Goal: Task Accomplishment & Management: Use online tool/utility

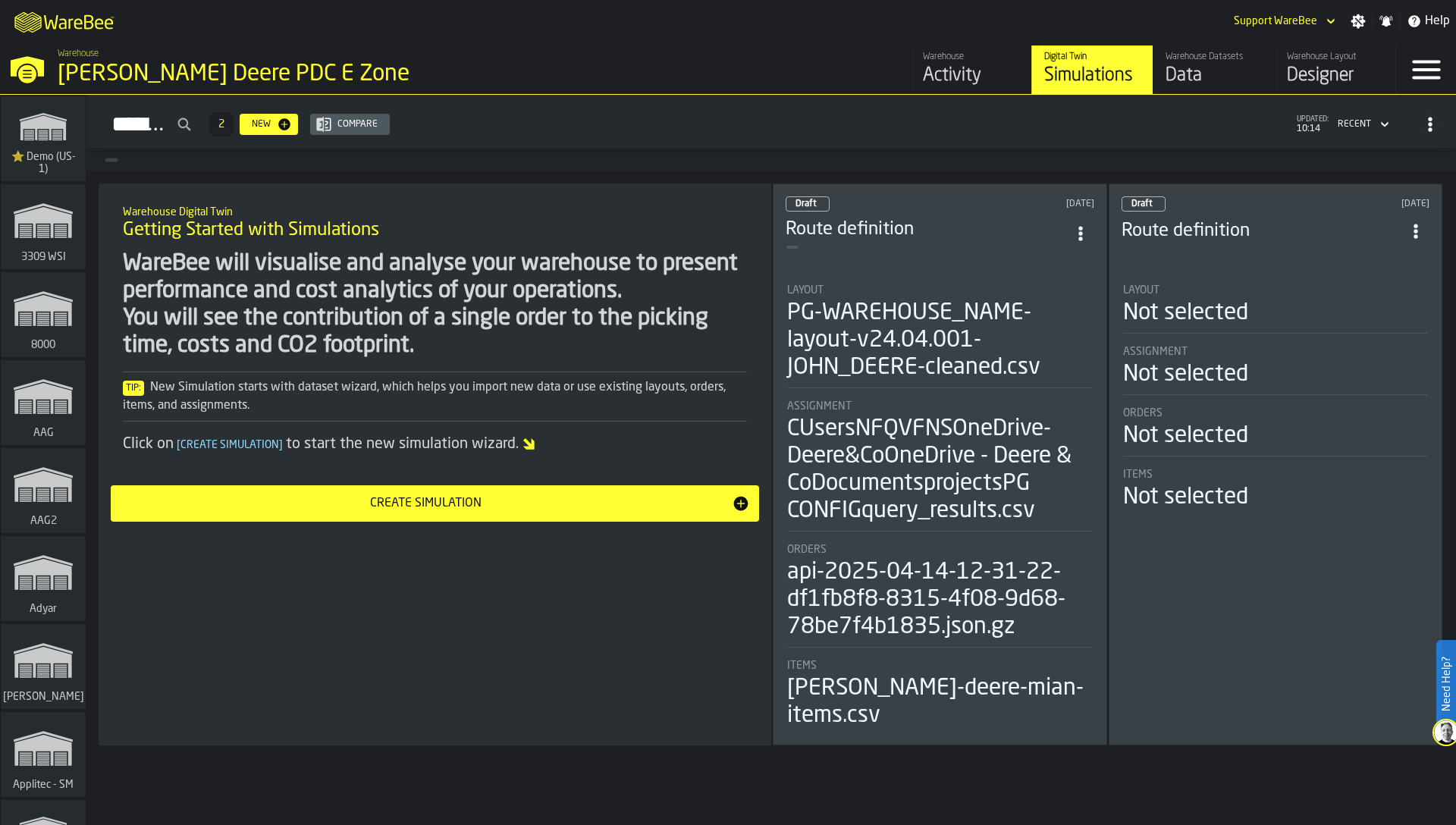
scroll to position [577, 0]
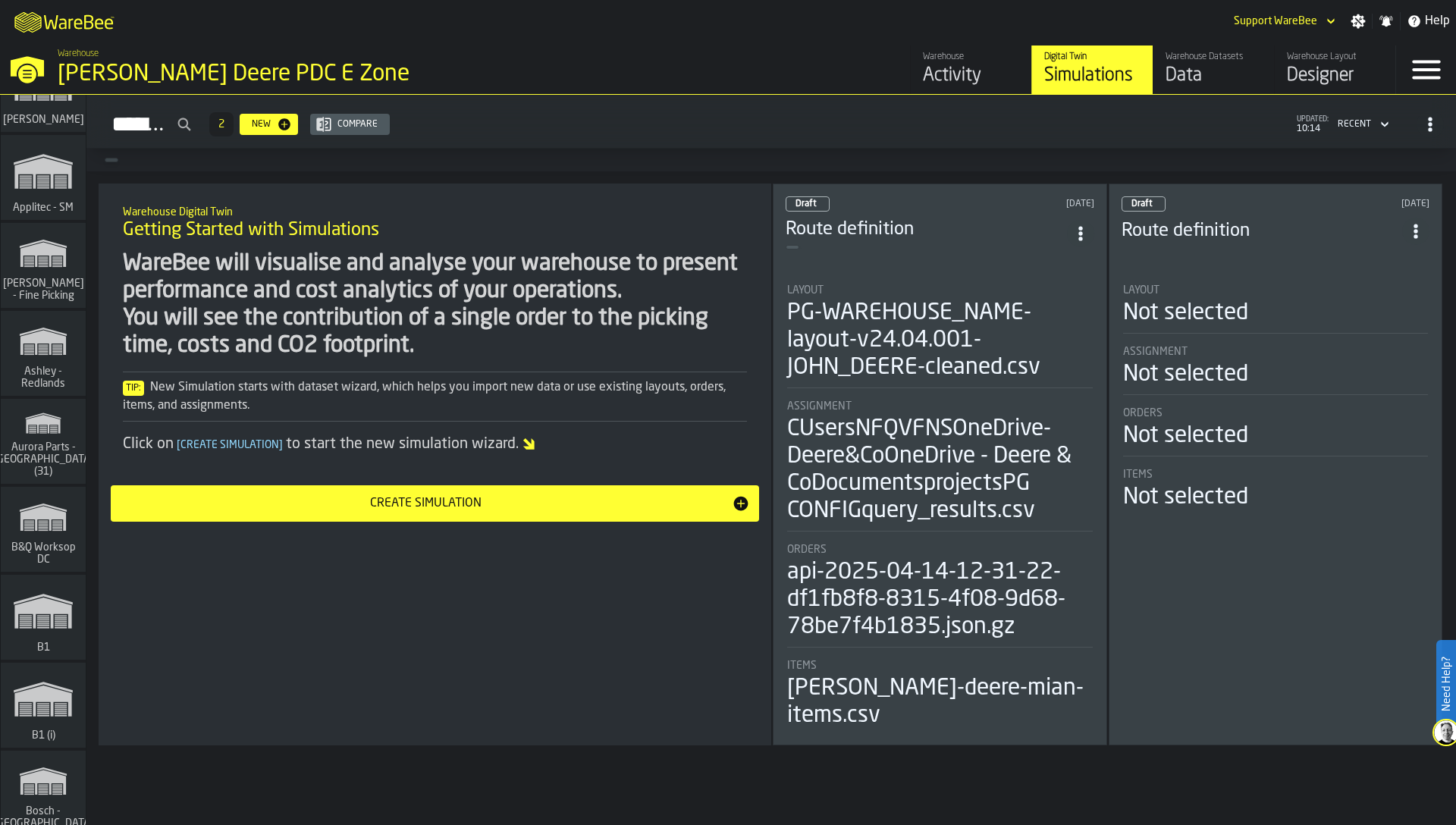
click at [49, 433] on polygon "link-to-/wh/i/aa2e4adb-2cd5-4688-aa4a-ec82bcf75d46/simulations" at bounding box center [42, 424] width 34 height 19
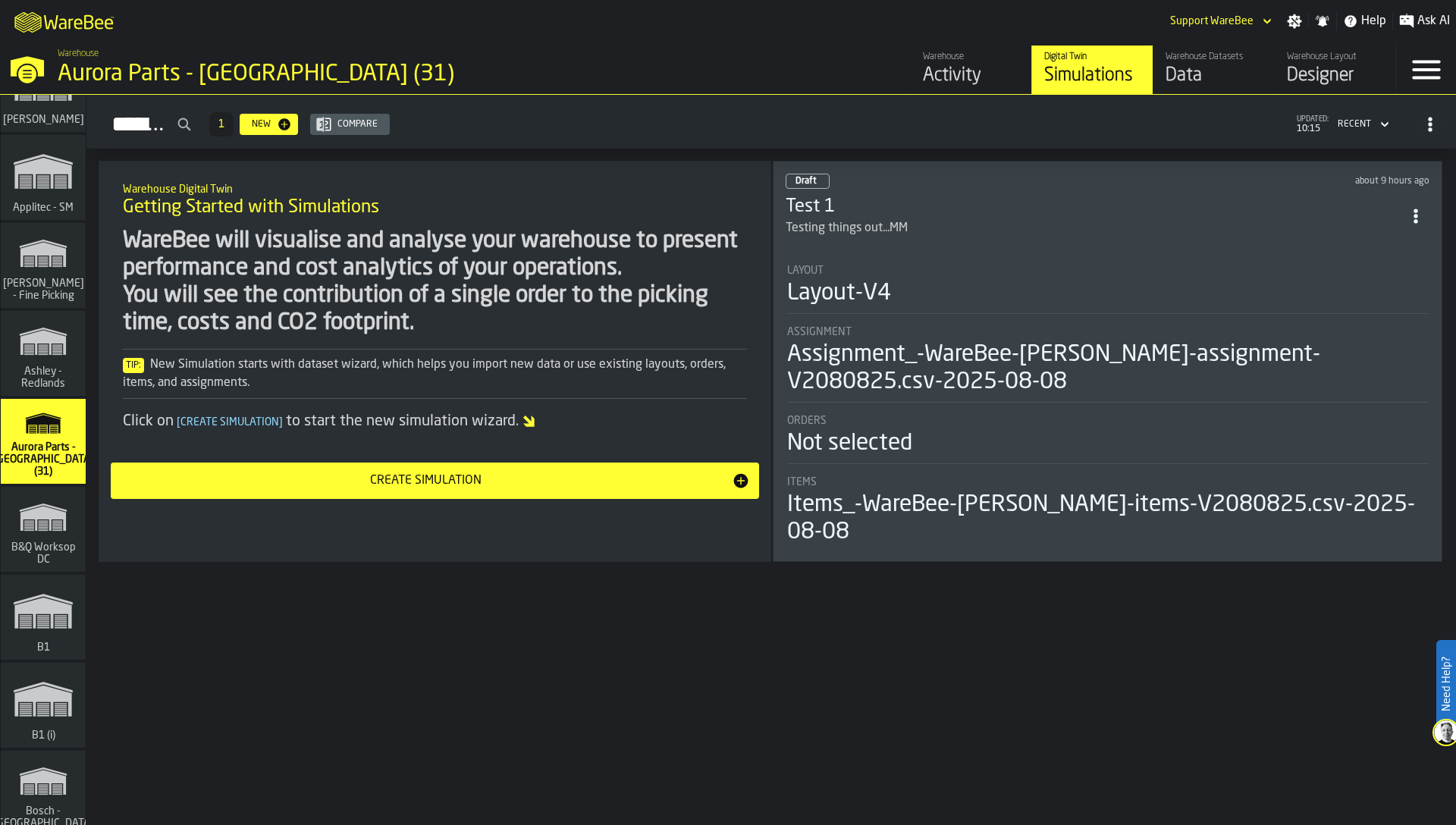
click at [1189, 68] on div "Data" at bounding box center [1214, 75] width 97 height 24
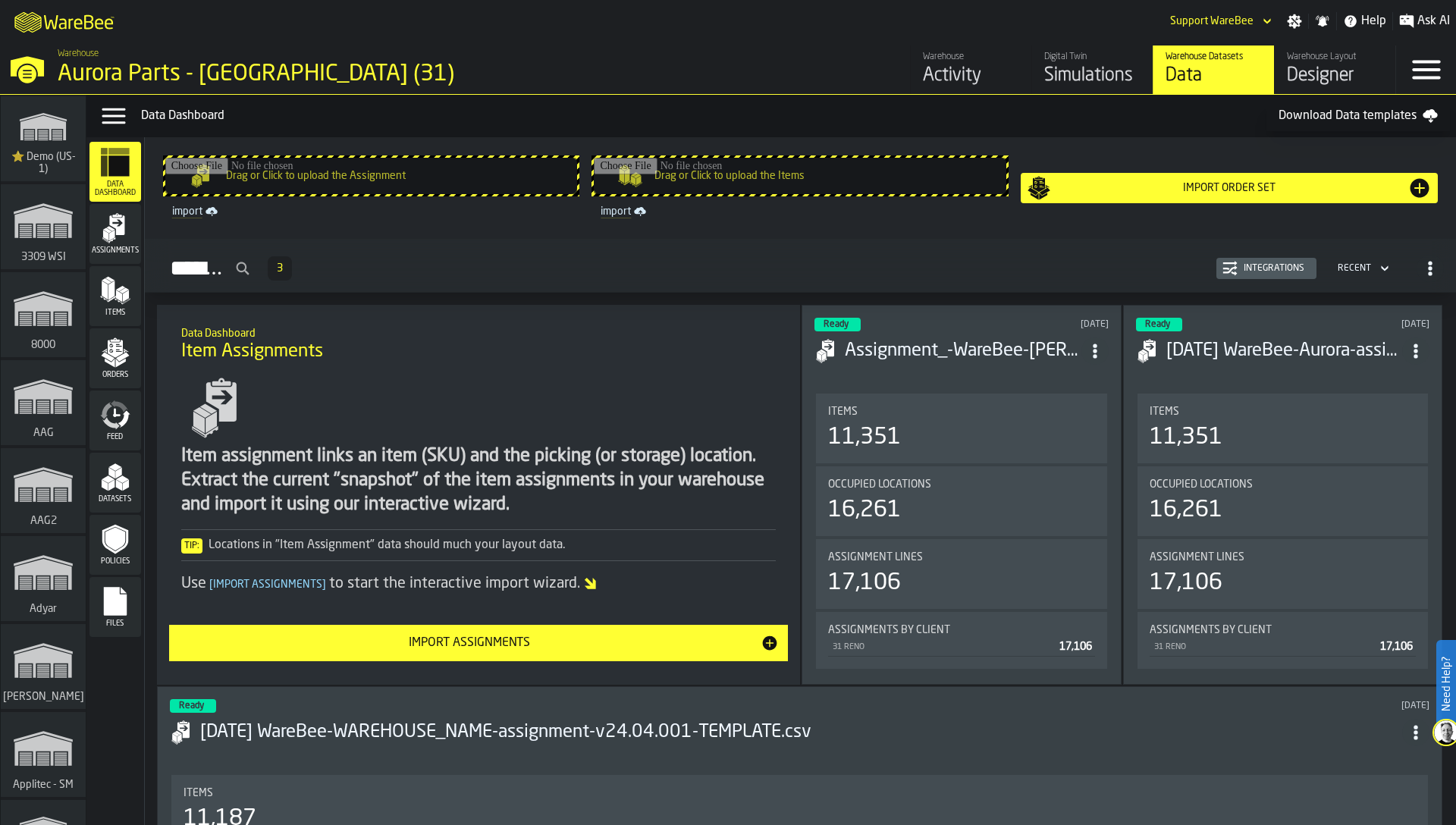
click at [121, 368] on div "Orders" at bounding box center [115, 358] width 52 height 42
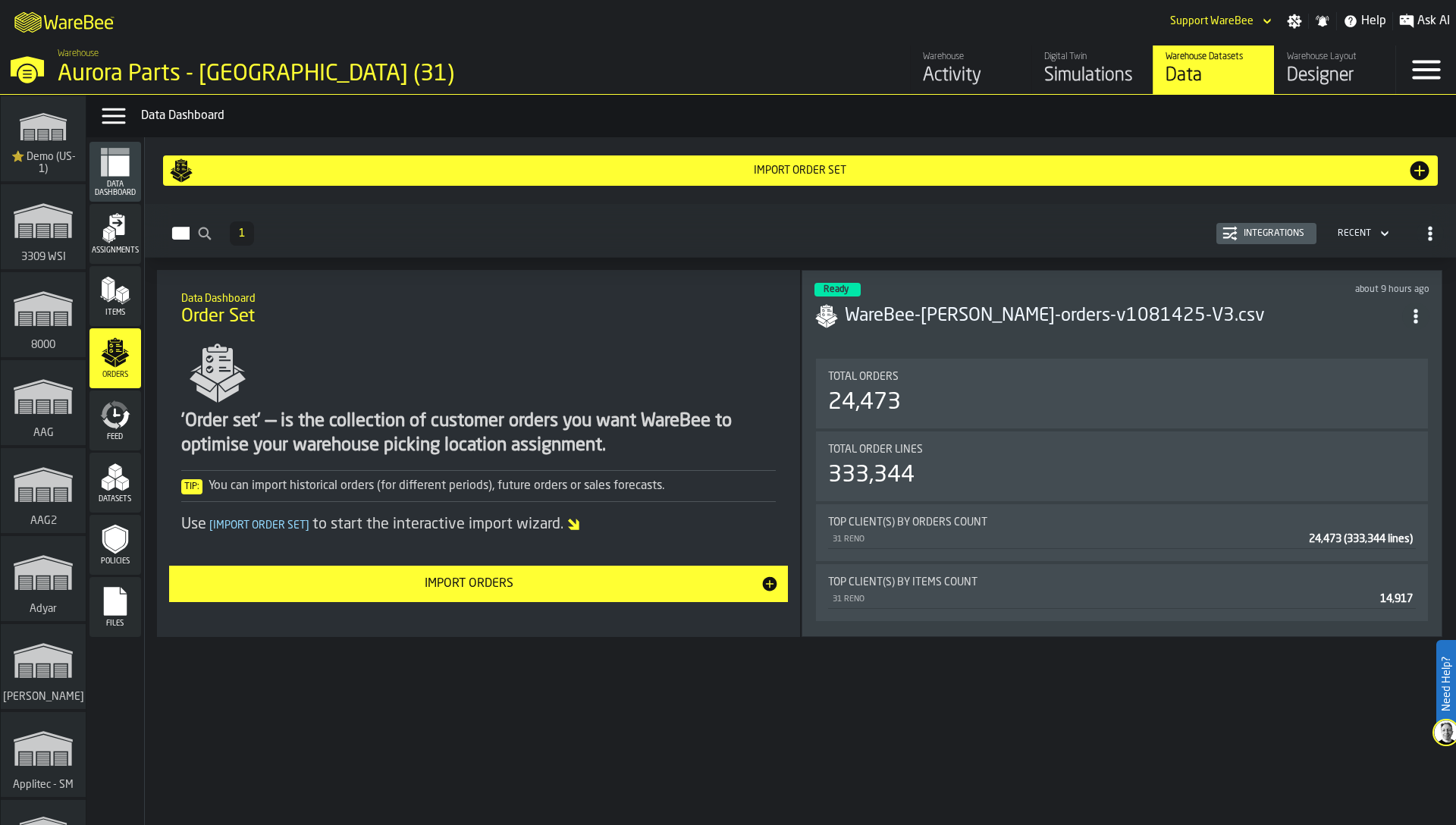
click at [921, 397] on div "24,473" at bounding box center [1122, 402] width 588 height 27
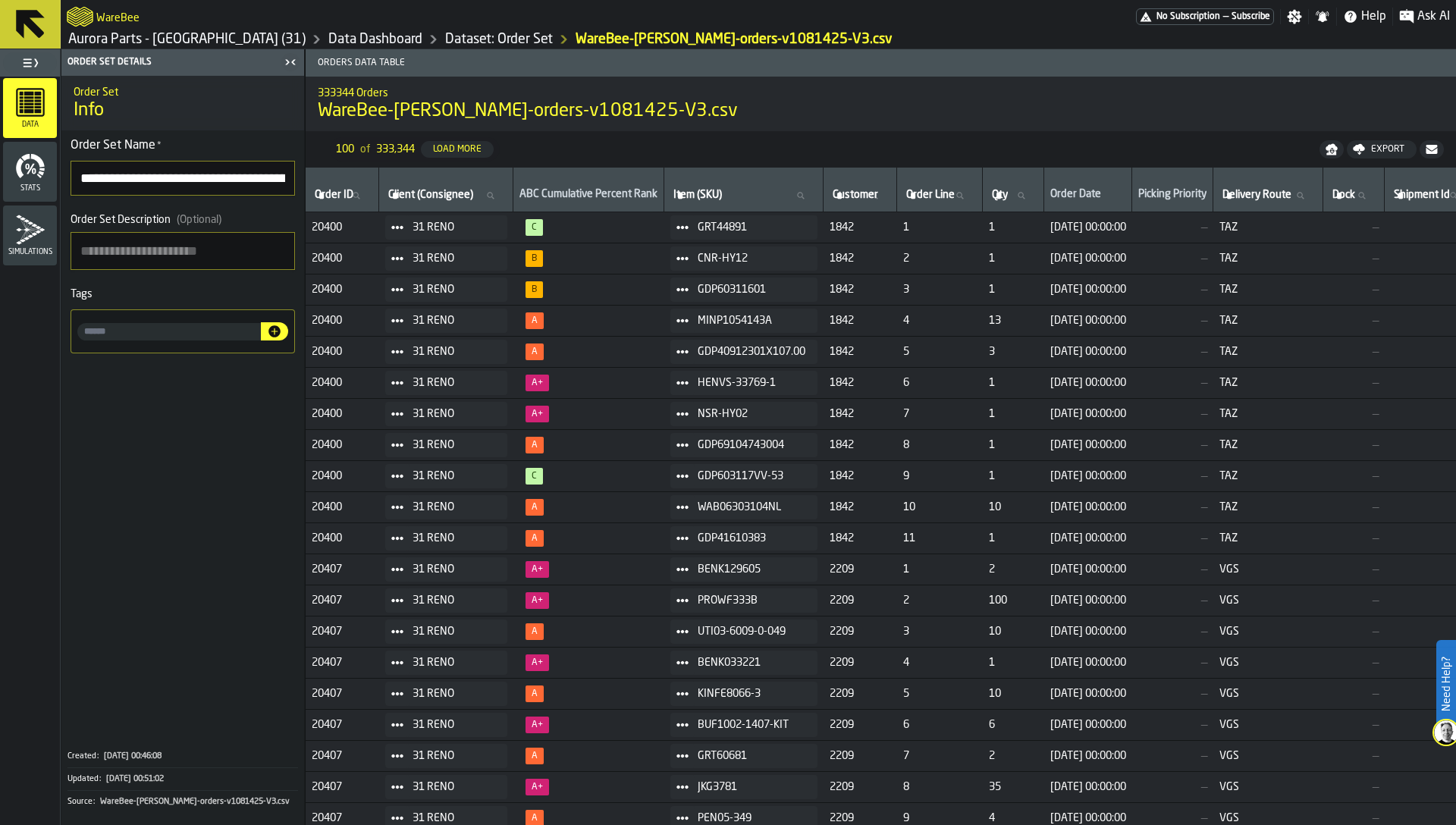
click at [445, 33] on link "Dataset: Order Set" at bounding box center [499, 39] width 107 height 17
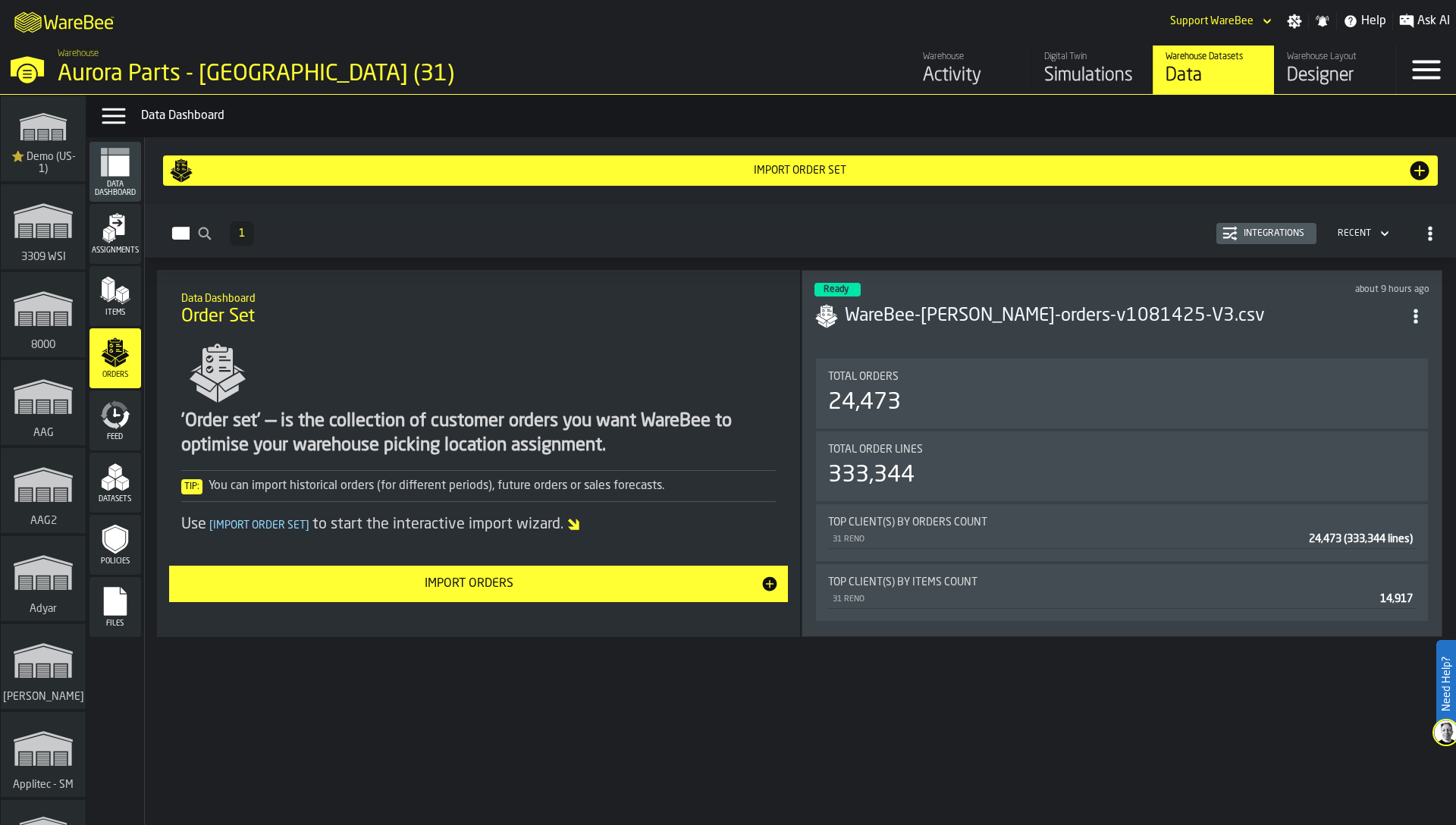
click at [1264, 227] on div "Integrations" at bounding box center [1267, 233] width 88 height 16
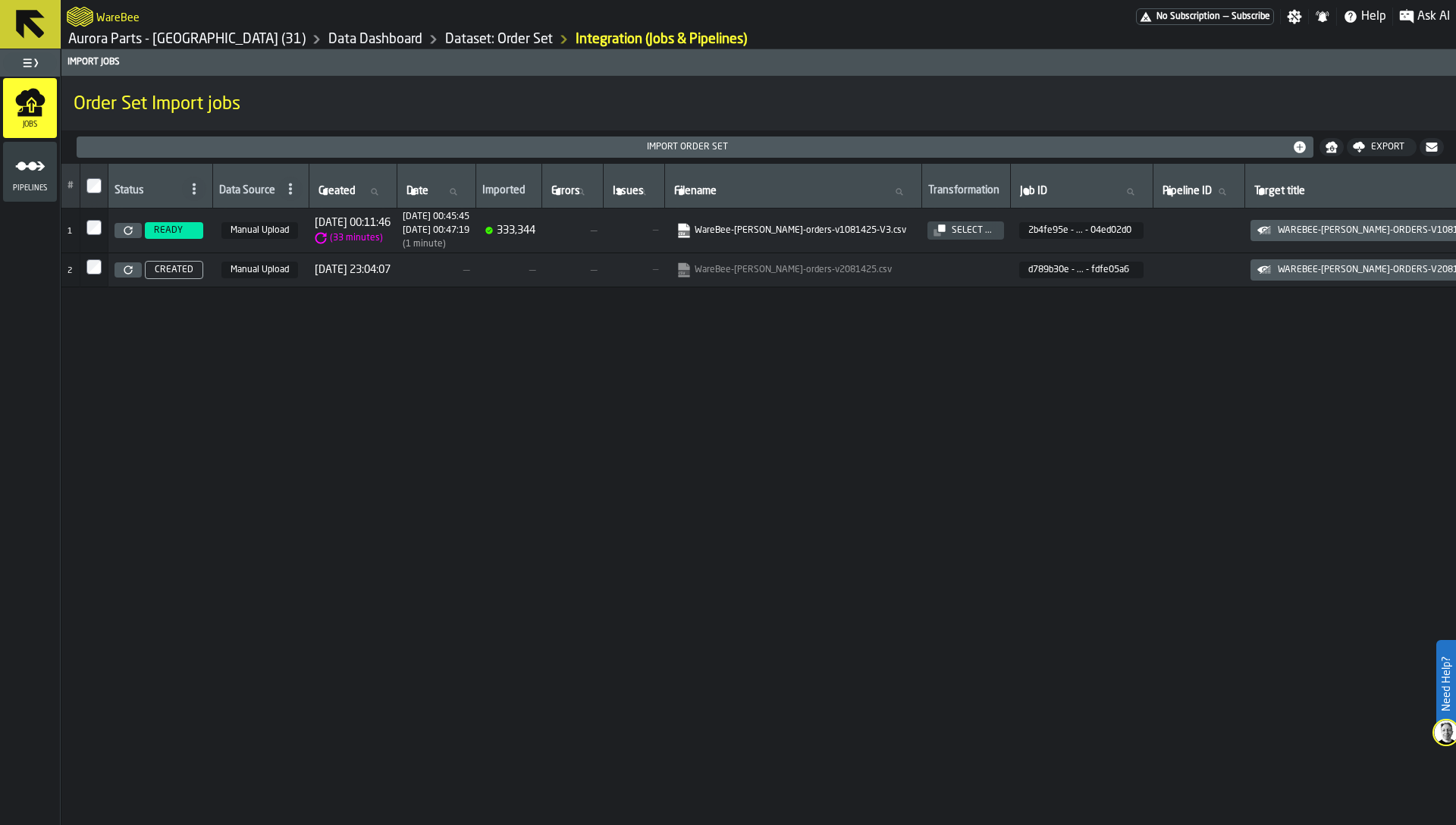
click at [539, 386] on div "# Status Data Source Created Created Date Date Imported Errors Errors Issues Is…" at bounding box center [759, 494] width 1394 height 661
click at [1004, 392] on div "# Status Data Source Created Created Date Date Imported Errors Errors Issues Is…" at bounding box center [759, 494] width 1394 height 661
click at [986, 396] on div "# Status Data Source Created Created Date Date Imported Errors Errors Issues Is…" at bounding box center [759, 494] width 1394 height 661
click at [905, 226] on link "WareBee-[PERSON_NAME]-orders-v1081425-V3.csv" at bounding box center [791, 230] width 229 height 16
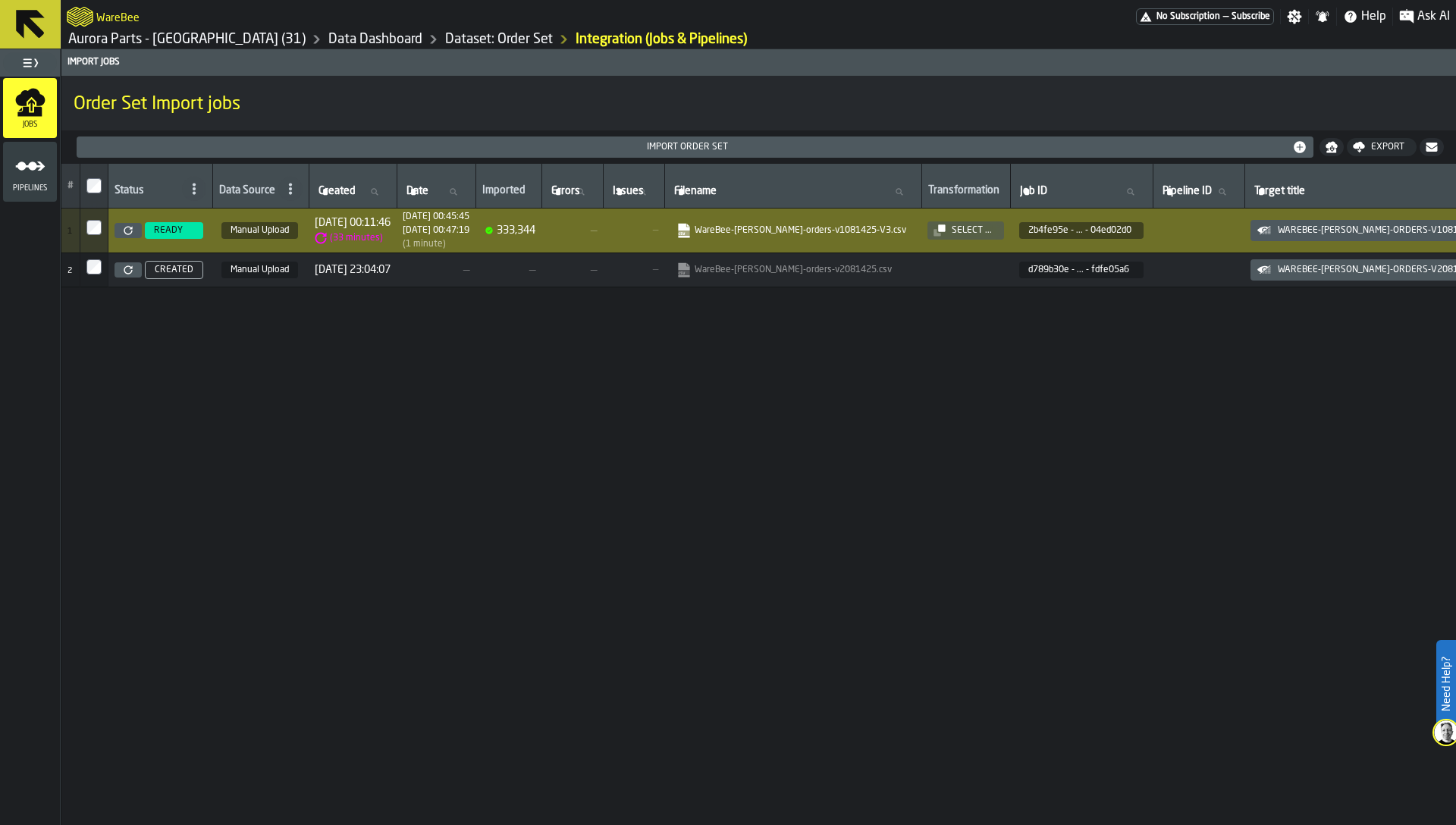
click at [1039, 386] on div "# Status Data Source Created Created Date Date Imported Errors Errors Issues Is…" at bounding box center [759, 494] width 1394 height 661
click at [998, 230] on div "Select ..." at bounding box center [973, 230] width 53 height 11
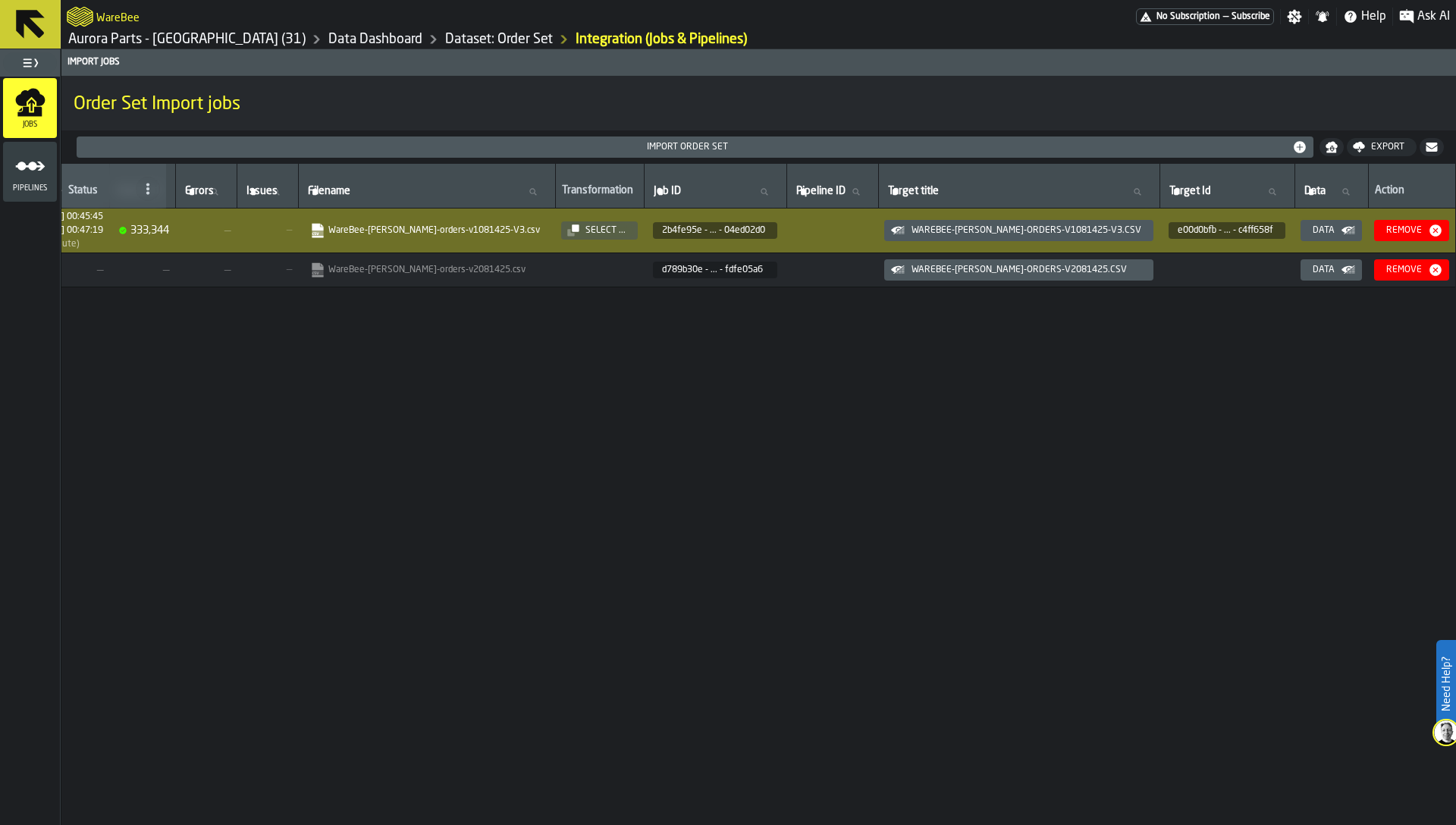
scroll to position [0, 389]
click at [619, 226] on div "Select ..." at bounding box center [605, 230] width 53 height 11
click at [800, 32] on h1 "Aurora Parts - [GEOGRAPHIC_DATA] (31) Data Dashboard Dataset: Order Set Integra…" at bounding box center [758, 39] width 1384 height 19
